Goal: Submit feedback/report problem

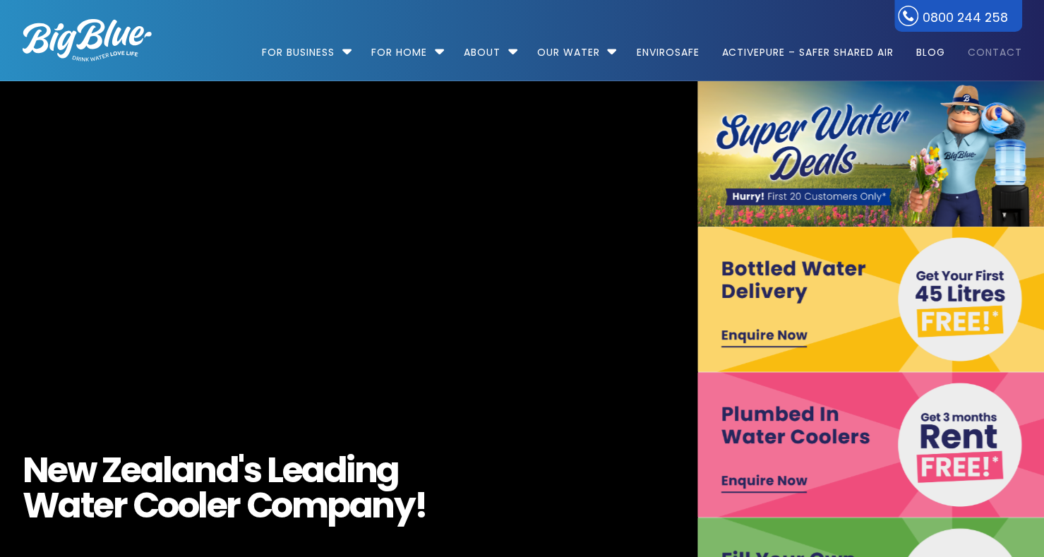
click at [974, 53] on link "Contact" at bounding box center [990, 45] width 64 height 91
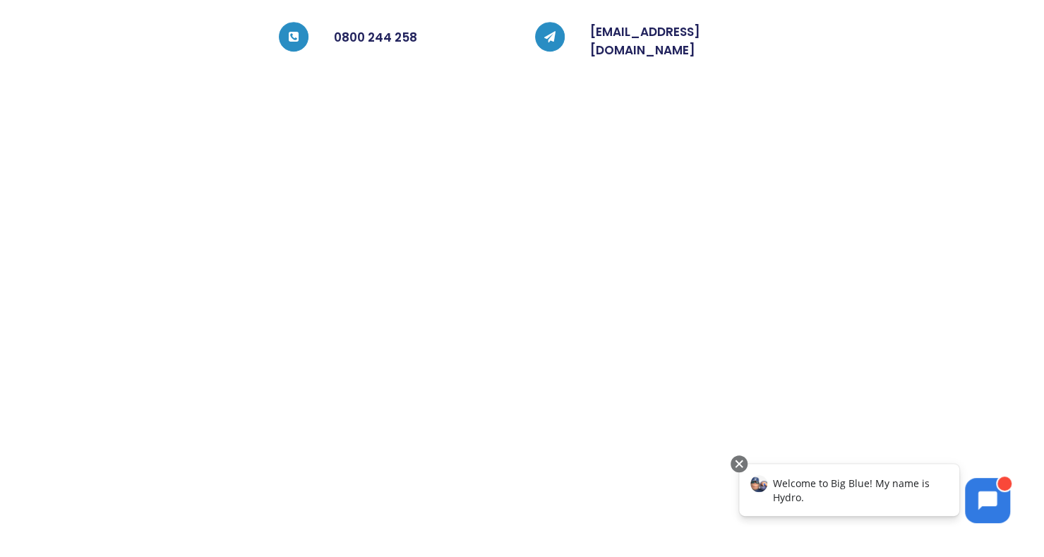
scroll to position [420, 0]
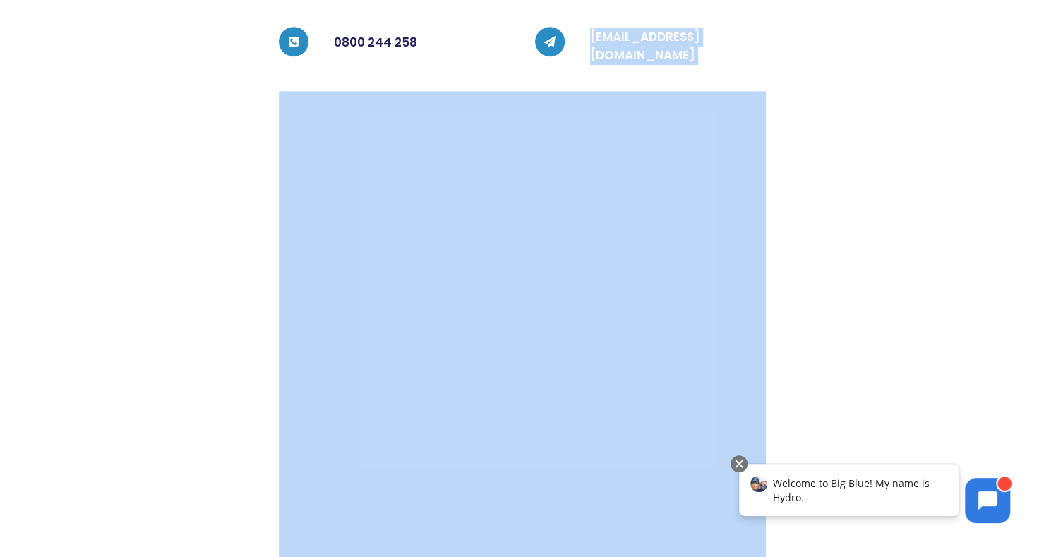
drag, startPoint x: 586, startPoint y: 23, endPoint x: 798, endPoint y: 19, distance: 211.8
type textarea "[EMAIL_ADDRESS][DOMAIN_NAME]"
click at [798, 19] on div "Contact us Please get in touch by phone or using the form below. Big Blue opera…" at bounding box center [509, 230] width 1025 height 703
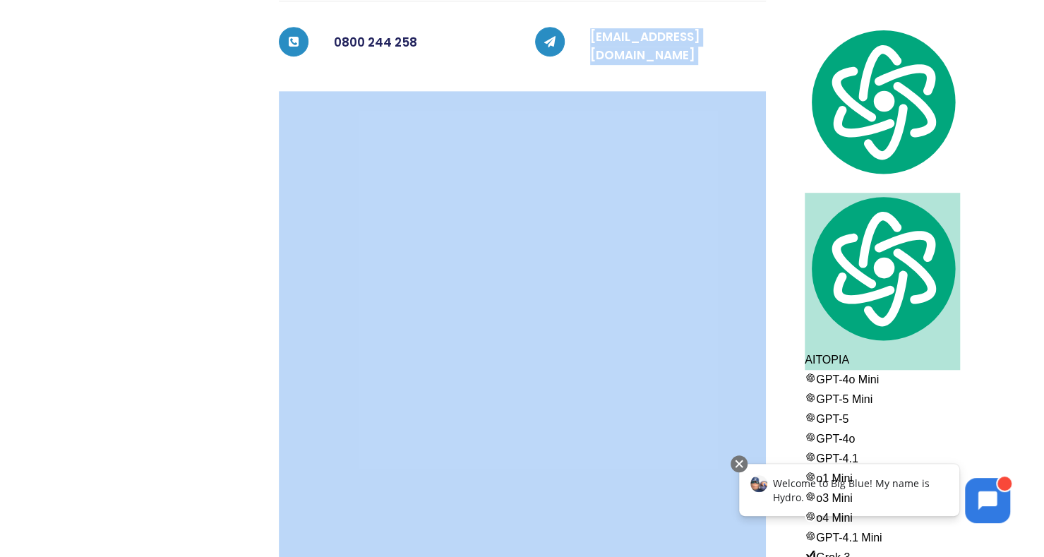
click at [798, 19] on div at bounding box center [894, 230] width 256 height 703
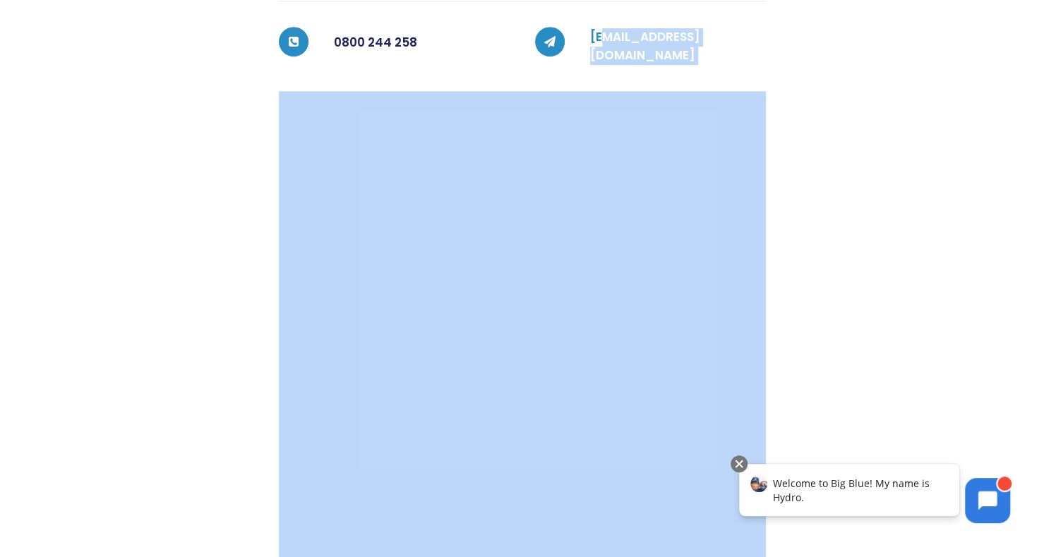
drag, startPoint x: 798, startPoint y: 19, endPoint x: 600, endPoint y: 20, distance: 197.7
click at [600, 20] on div "Contact us Please get in touch by phone or using the form below. Big Blue opera…" at bounding box center [509, 230] width 1025 height 703
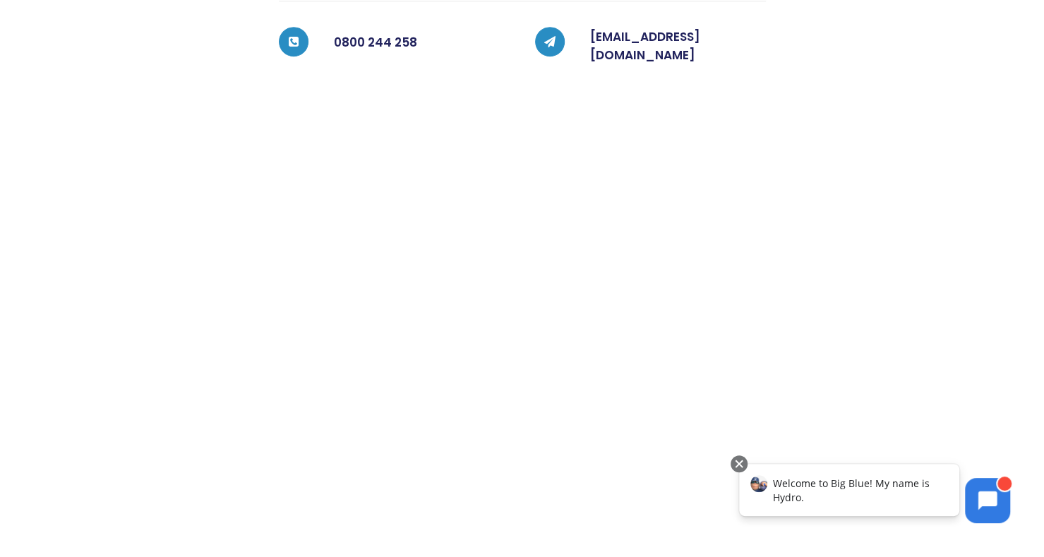
click at [587, 27] on div "customerservices@bigblue.co.nz" at bounding box center [665, 46] width 201 height 39
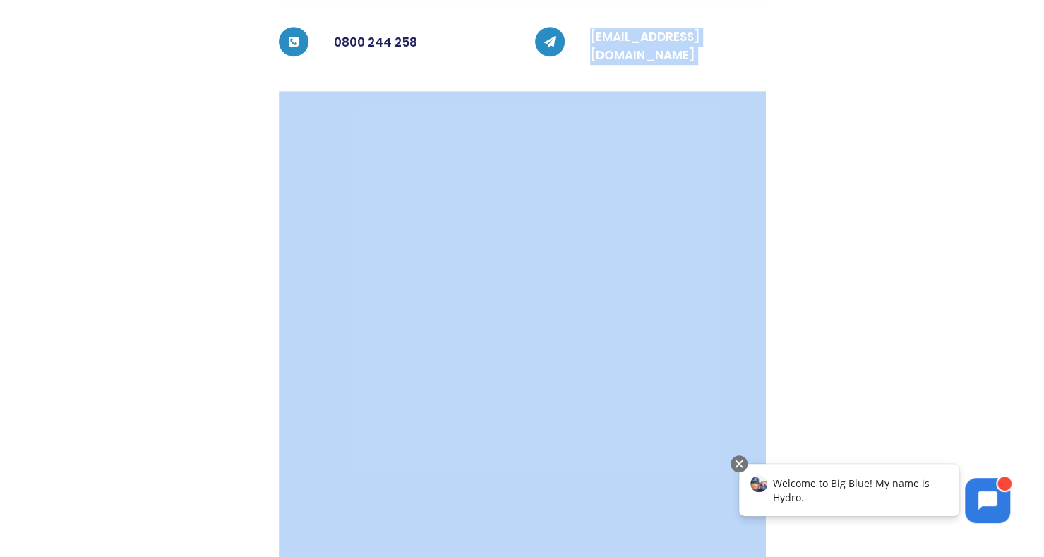
drag, startPoint x: 587, startPoint y: 22, endPoint x: 770, endPoint y: 19, distance: 182.2
click at [770, 19] on div "Contact us Please get in touch by phone or using the form below. Big Blue opera…" at bounding box center [509, 230] width 1025 height 703
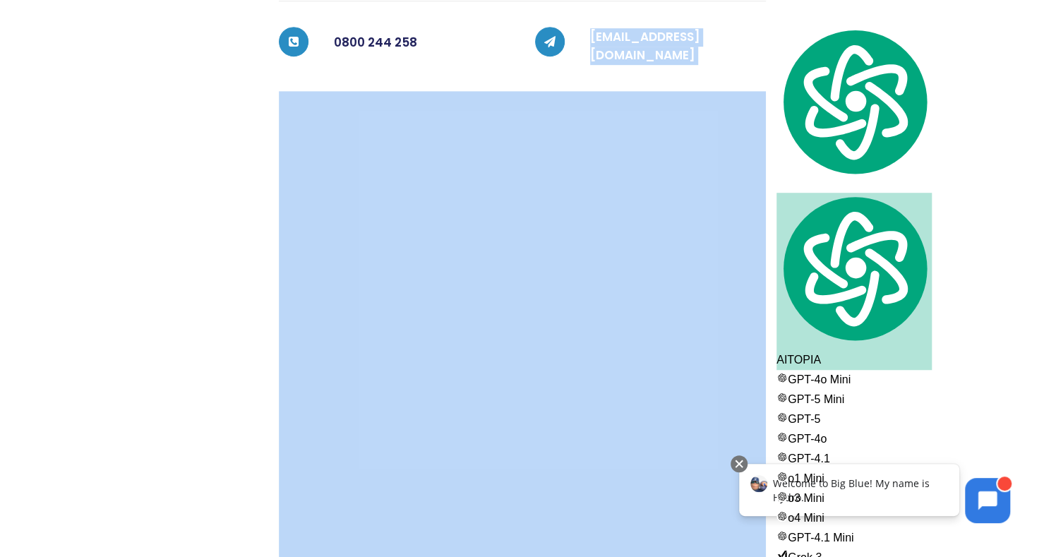
click at [770, 19] on div at bounding box center [894, 230] width 256 height 703
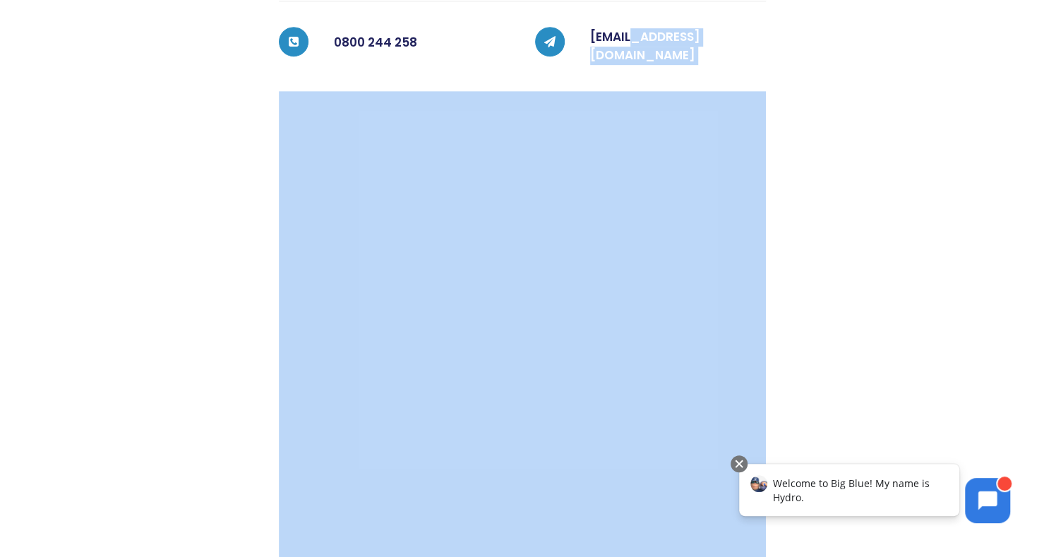
drag, startPoint x: 792, startPoint y: 21, endPoint x: 639, endPoint y: 11, distance: 153.6
click at [639, 11] on div "Contact us Please get in touch by phone or using the form below. Big Blue opera…" at bounding box center [509, 230] width 1025 height 703
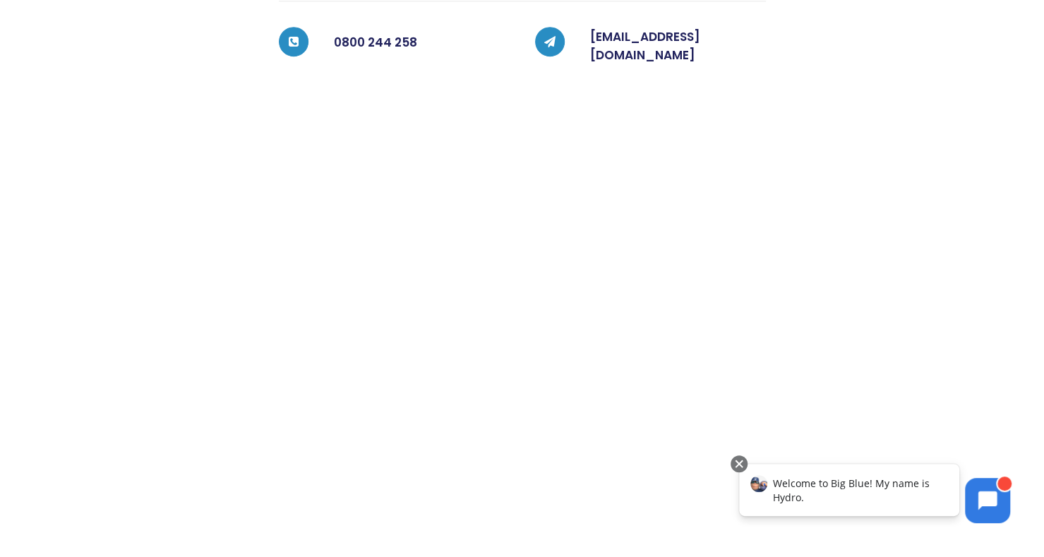
click at [565, 27] on div "customerservices@bigblue.co.nz" at bounding box center [665, 46] width 201 height 39
click at [555, 36] on icon at bounding box center [549, 41] width 11 height 11
drag, startPoint x: 575, startPoint y: 18, endPoint x: 700, endPoint y: 22, distance: 125.7
click at [700, 27] on div "customerservices@bigblue.co.nz" at bounding box center [665, 46] width 201 height 39
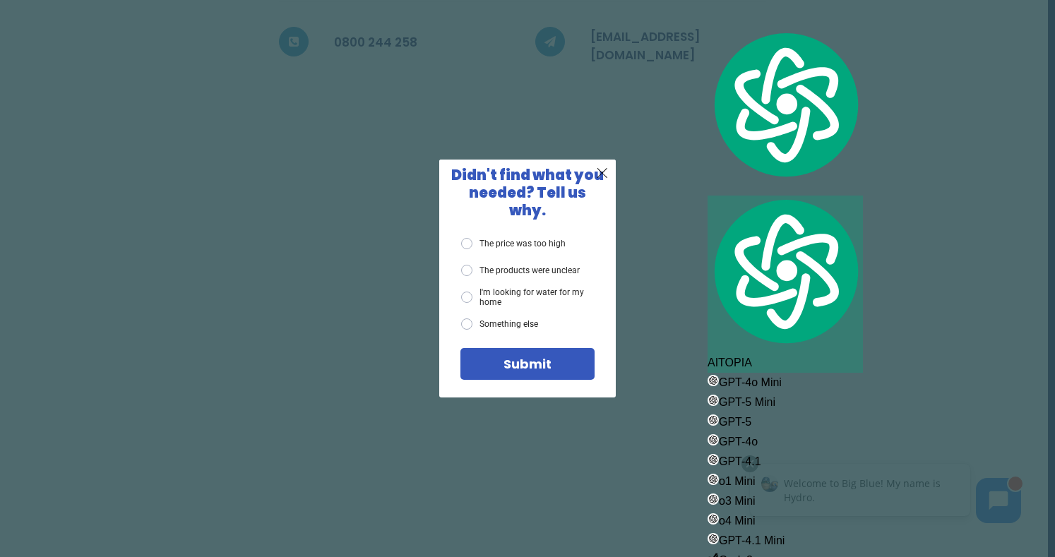
click at [474, 318] on label "Something else" at bounding box center [499, 323] width 77 height 11
click at [0, 0] on input "Something else" at bounding box center [0, 0] width 0 height 0
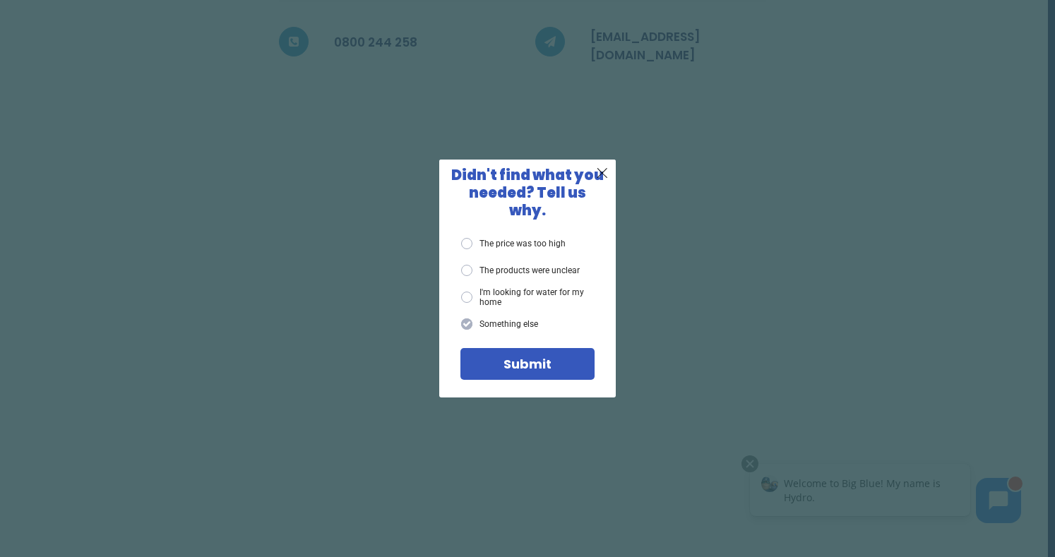
click at [491, 358] on div "Submit" at bounding box center [527, 364] width 113 height 13
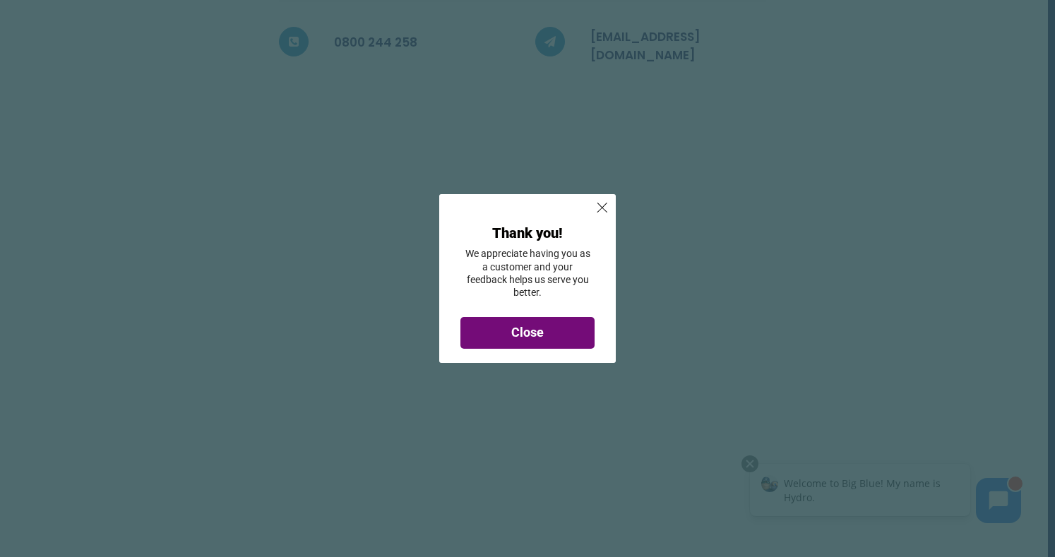
click at [526, 326] on span "Close" at bounding box center [527, 332] width 32 height 15
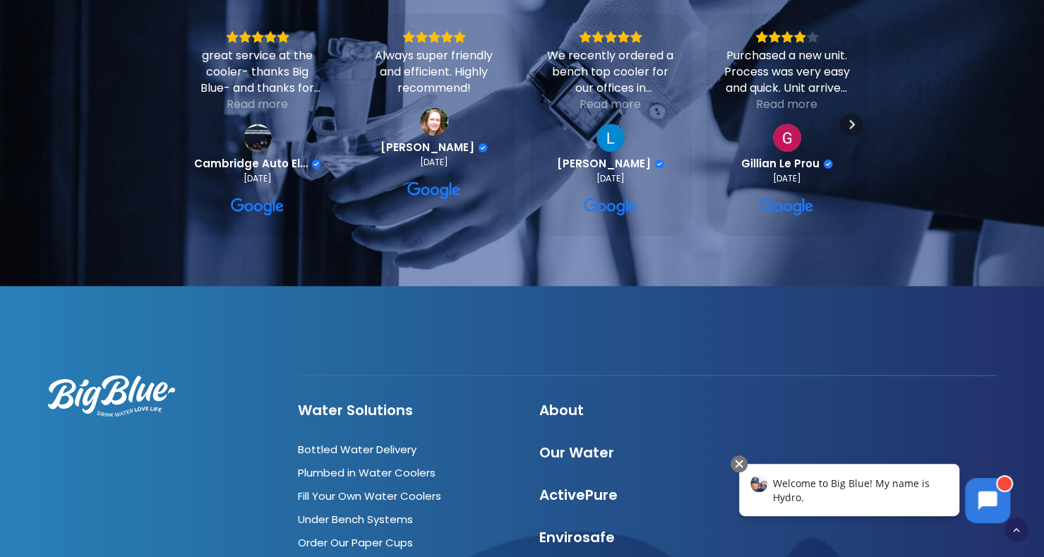
scroll to position [1446, 0]
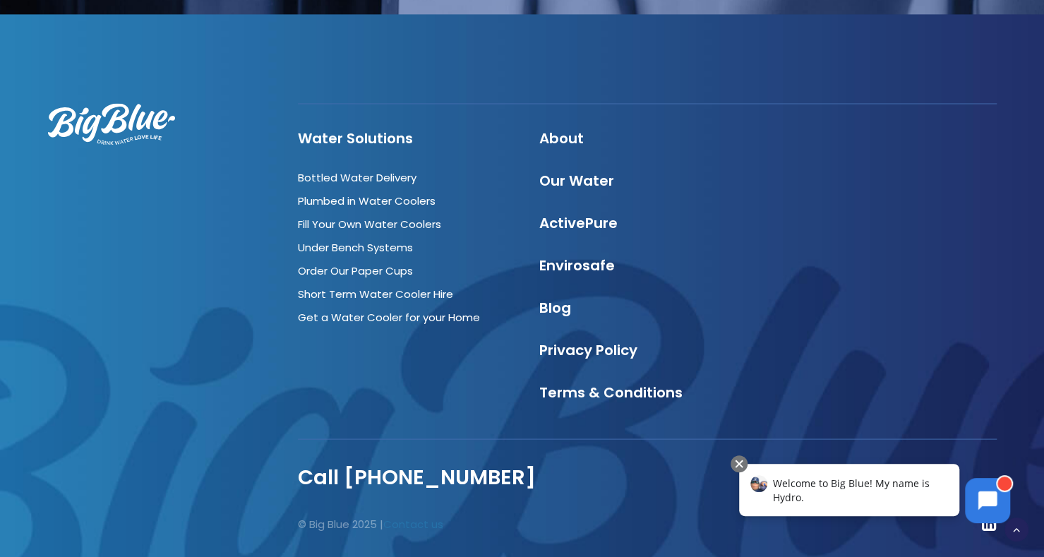
click at [421, 516] on link "Contact us" at bounding box center [413, 523] width 60 height 15
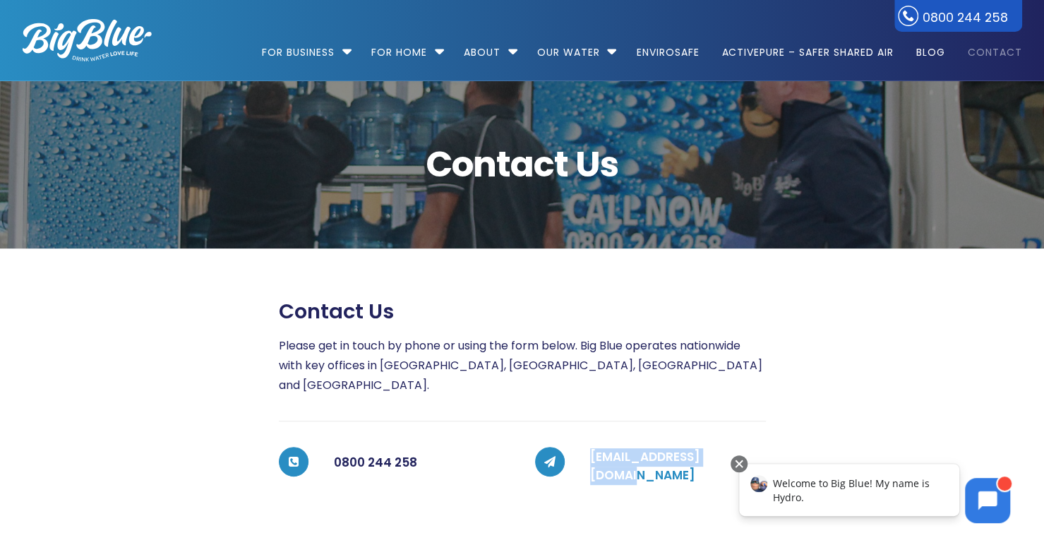
drag, startPoint x: 550, startPoint y: 456, endPoint x: 737, endPoint y: 436, distance: 188.2
type textarea "customerservices@bigb"
click at [737, 447] on div "[EMAIL_ADDRESS][DOMAIN_NAME]" at bounding box center [650, 466] width 231 height 39
click at [638, 448] on link "[EMAIL_ADDRESS][DOMAIN_NAME]" at bounding box center [645, 465] width 110 height 35
